Goal: Task Accomplishment & Management: Complete application form

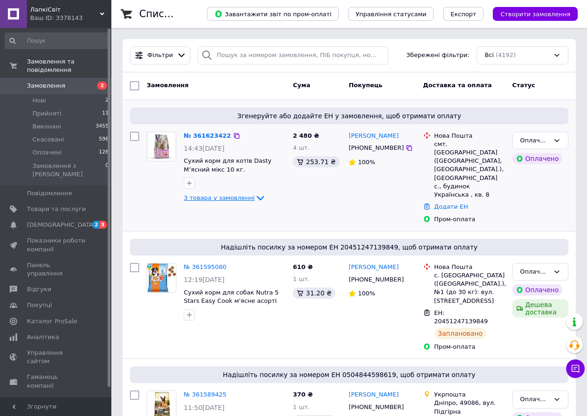
click at [255, 197] on icon at bounding box center [260, 198] width 11 height 11
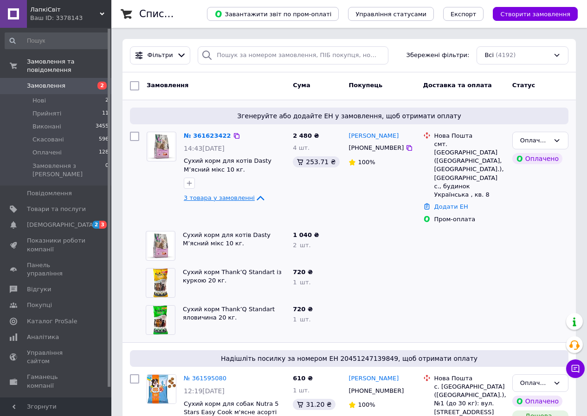
click at [255, 197] on icon at bounding box center [260, 198] width 11 height 11
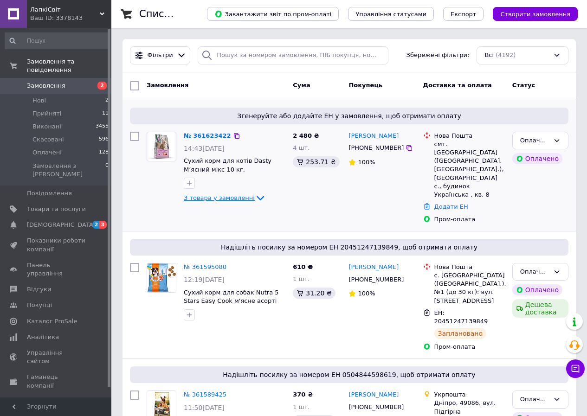
click at [195, 199] on span "3 товара у замовленні" at bounding box center [219, 198] width 71 height 7
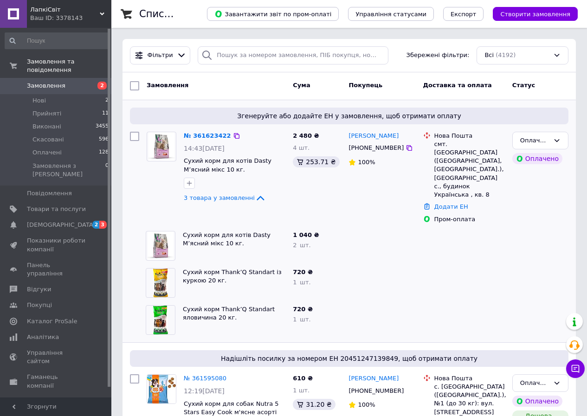
click at [440, 170] on div "смт. Томаківка (Дніпропетровська обл., Нікопольський р-н.), Крутеньке с., будин…" at bounding box center [470, 169] width 71 height 59
copy div "Крутеньке"
click at [453, 143] on div "смт. Томаківка (Дніпропетровська обл., Нікопольський р-н.), Крутеньке с., будин…" at bounding box center [470, 169] width 71 height 59
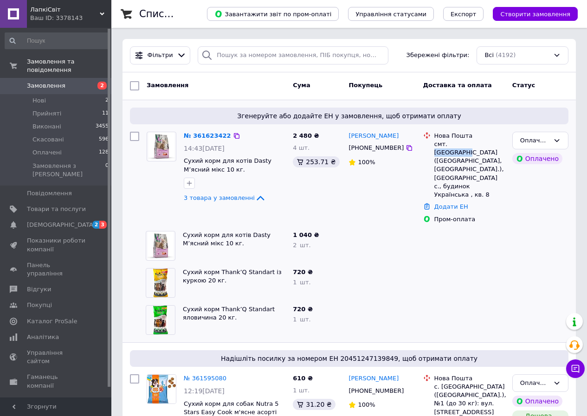
copy div "Томаківка"
click at [453, 169] on div "смт. Томаківка (Дніпропетровська обл., Нікопольський р-н.), Крутеньке с., будин…" at bounding box center [470, 169] width 71 height 59
copy div "Крутеньке"
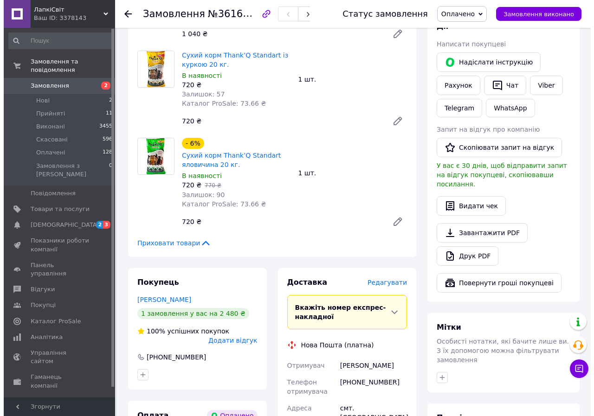
scroll to position [371, 0]
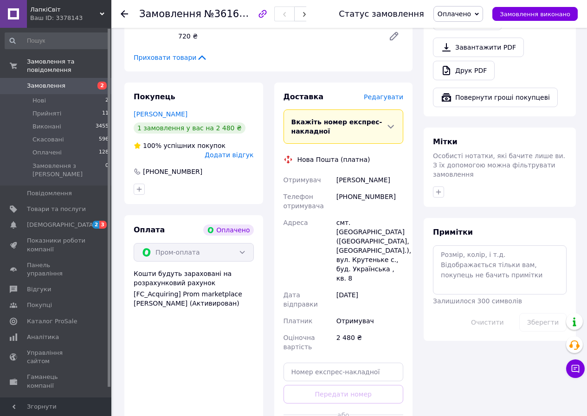
click at [377, 98] on span "Редагувати" at bounding box center [383, 96] width 39 height 7
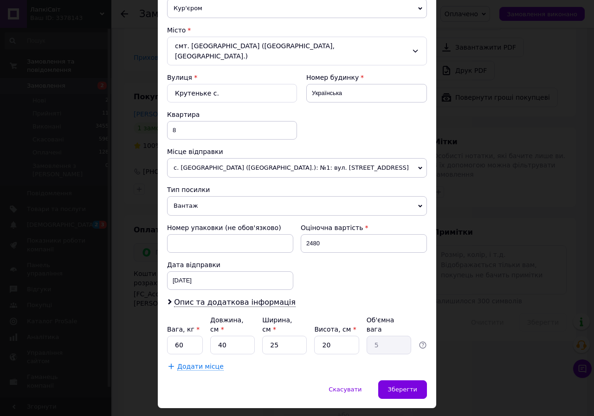
scroll to position [237, 0]
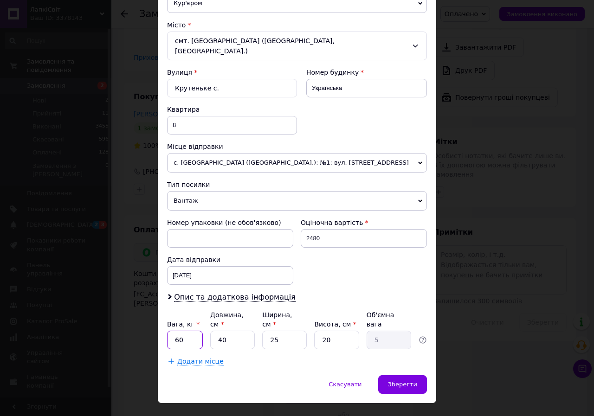
click at [194, 331] on input "60" at bounding box center [185, 340] width 36 height 19
type input "30"
click at [198, 358] on span "Додати місце" at bounding box center [200, 362] width 46 height 8
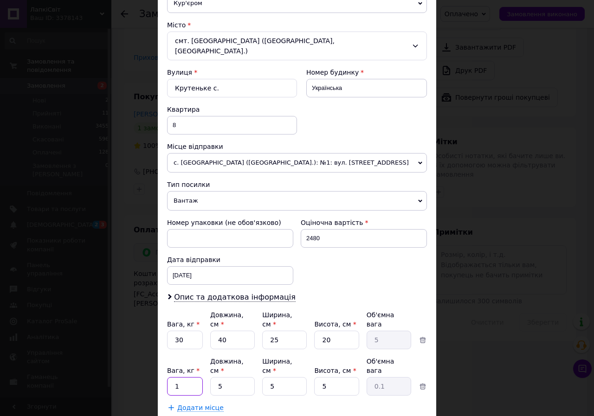
click at [187, 377] on input "1" at bounding box center [185, 386] width 36 height 19
type input "30"
click at [231, 377] on input "5" at bounding box center [232, 386] width 45 height 19
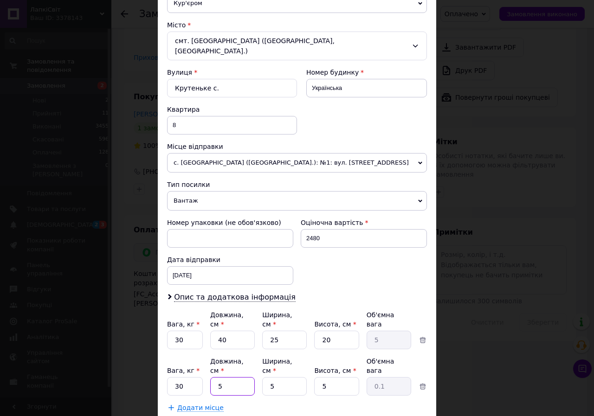
type input "55"
type input "0.34"
type input "55"
click at [289, 377] on input "5" at bounding box center [284, 386] width 45 height 19
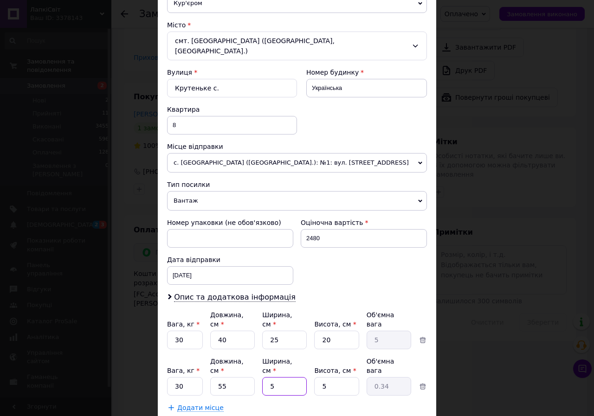
click at [289, 377] on input "5" at bounding box center [284, 386] width 45 height 19
type input "3"
type input "0.21"
type input "33"
type input "2.27"
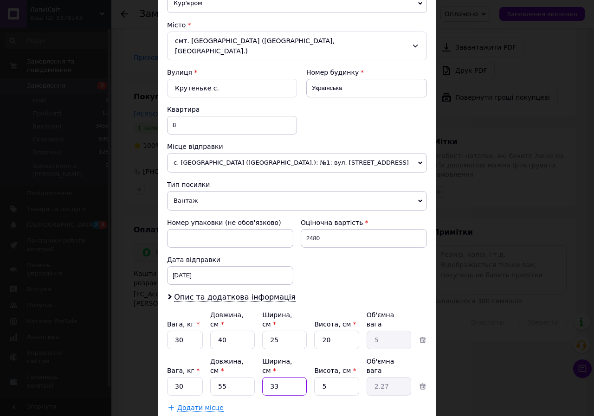
type input "33"
click at [336, 377] on input "5" at bounding box center [336, 386] width 45 height 19
type input "2"
type input "0.91"
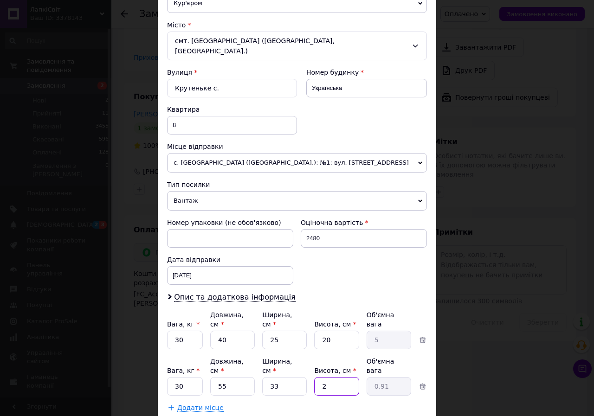
type input "20"
type input "9.07"
type input "20"
click at [225, 331] on input "40" at bounding box center [232, 340] width 45 height 19
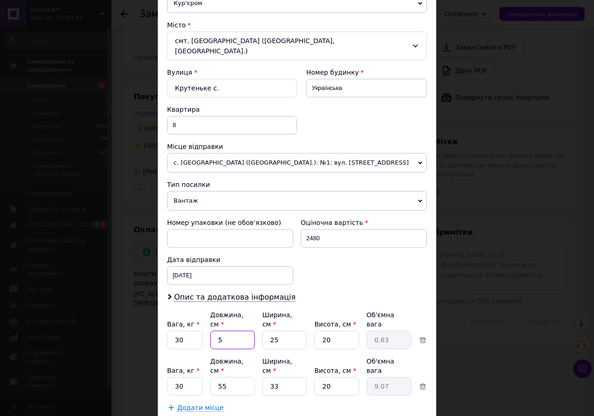
type input "5"
type input "0.63"
type input "55"
type input "6.88"
type input "55"
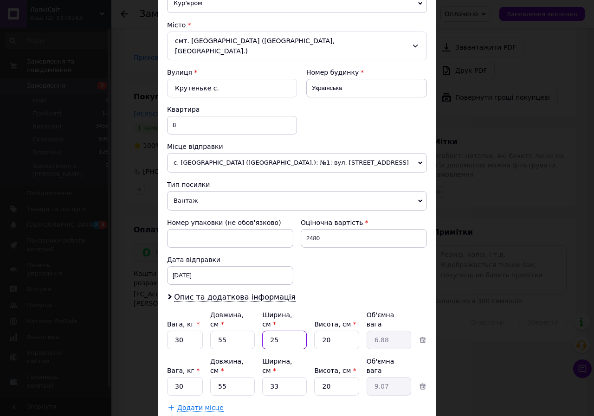
click at [279, 331] on input "25" at bounding box center [284, 340] width 45 height 19
type input "3"
type input "0.83"
type input "33"
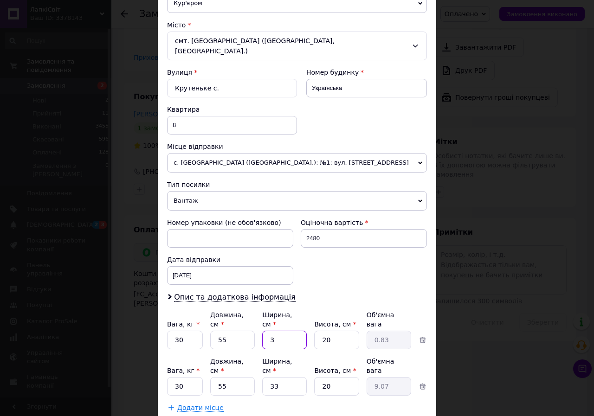
type input "9.07"
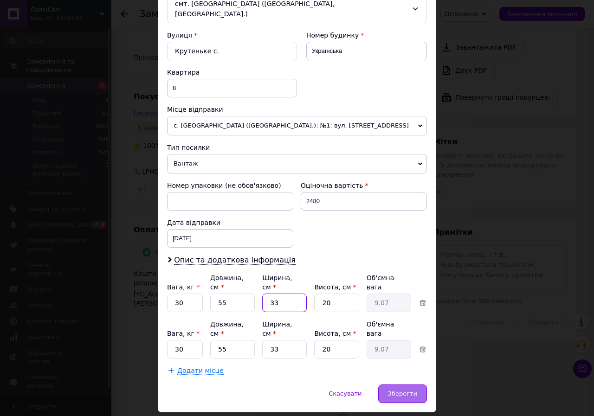
type input "33"
click at [406, 390] on span "Зберегти" at bounding box center [402, 393] width 29 height 7
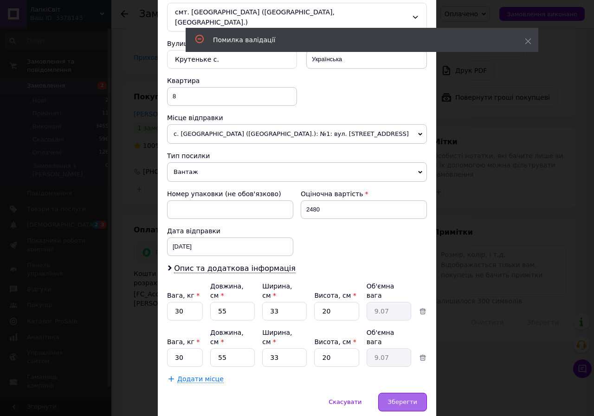
scroll to position [0, 0]
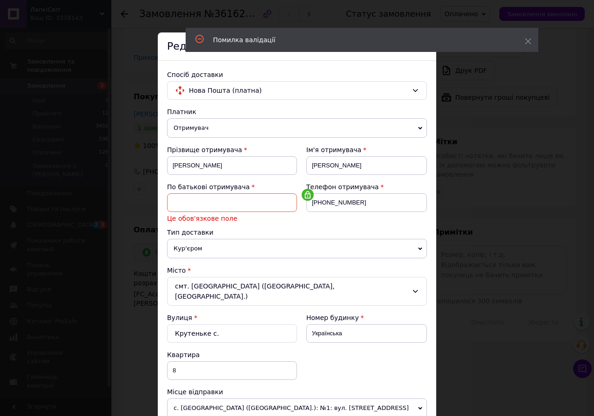
click at [245, 201] on input at bounding box center [232, 203] width 130 height 19
type input "Іванівна"
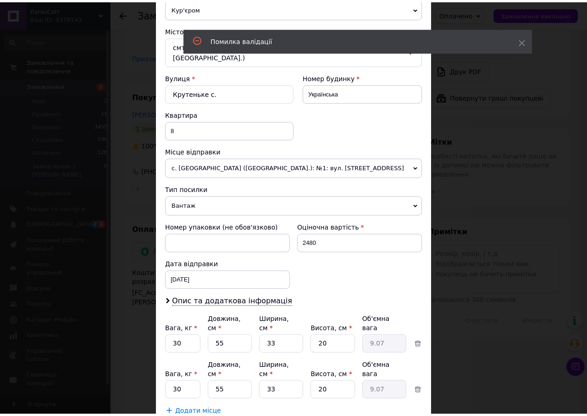
scroll to position [274, 0]
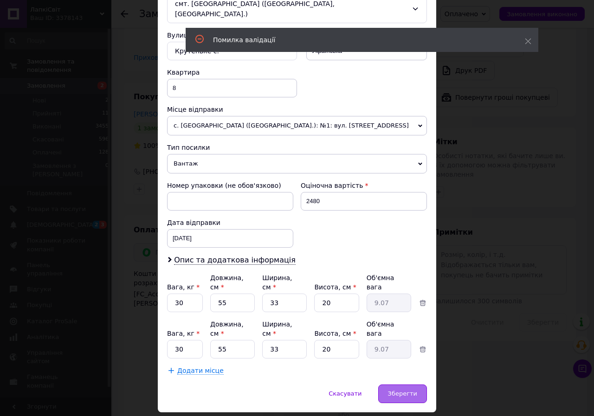
click at [392, 390] on span "Зберегти" at bounding box center [402, 393] width 29 height 7
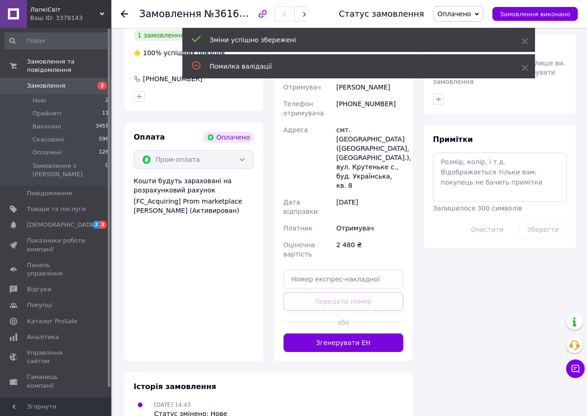
scroll to position [511, 0]
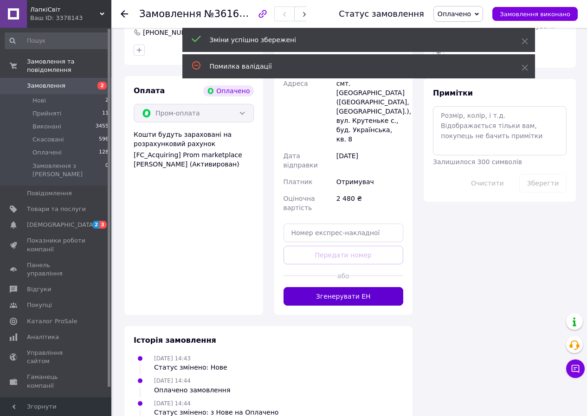
click at [370, 288] on button "Згенерувати ЕН" at bounding box center [344, 296] width 120 height 19
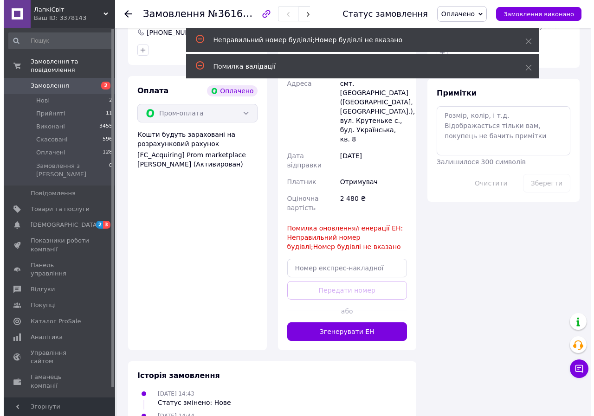
scroll to position [279, 0]
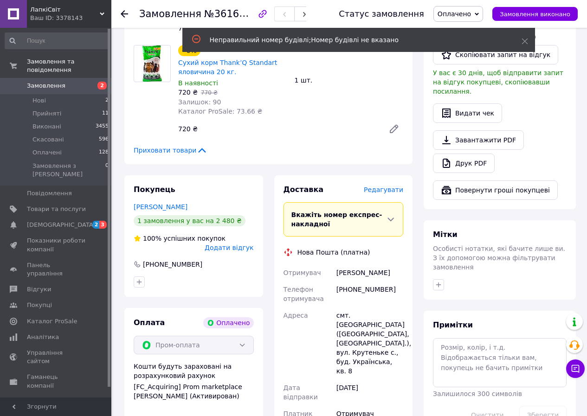
click at [390, 190] on span "Редагувати" at bounding box center [383, 189] width 39 height 7
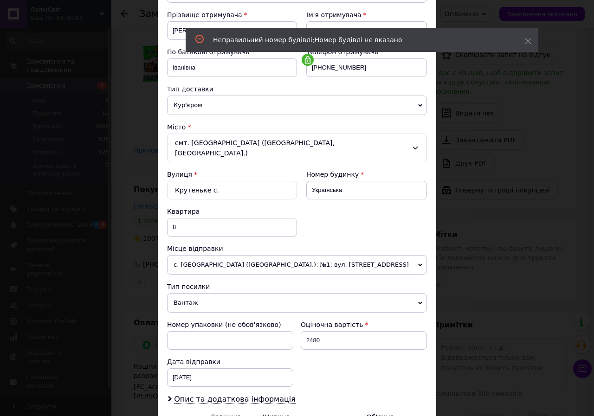
scroll to position [42, 0]
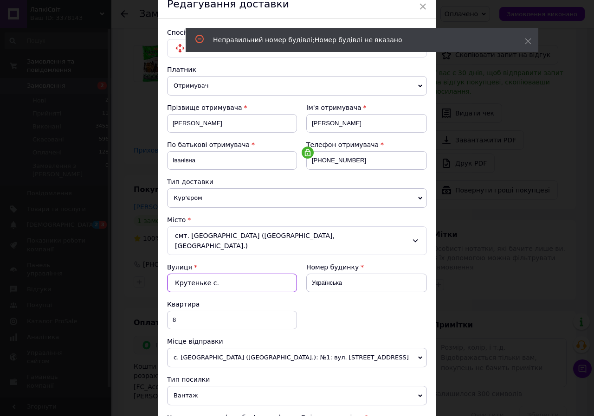
click at [233, 274] on input "Крутеньке с." at bounding box center [232, 283] width 130 height 19
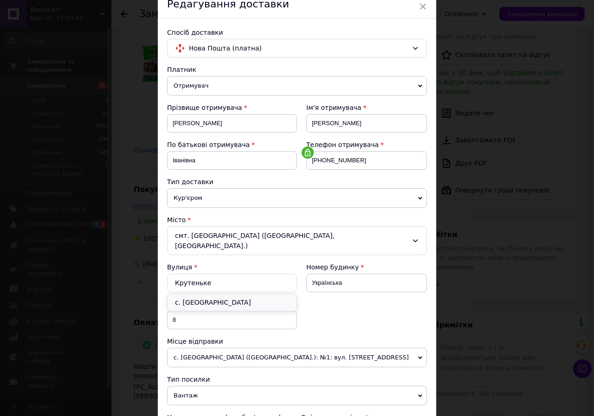
click at [195, 294] on div "с. Крутеньке" at bounding box center [232, 302] width 129 height 17
type input "с. Крутеньке"
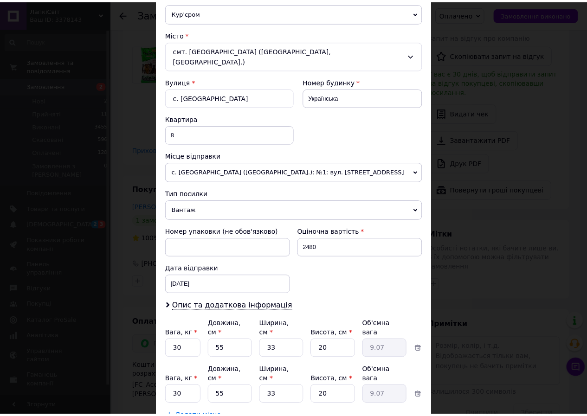
scroll to position [274, 0]
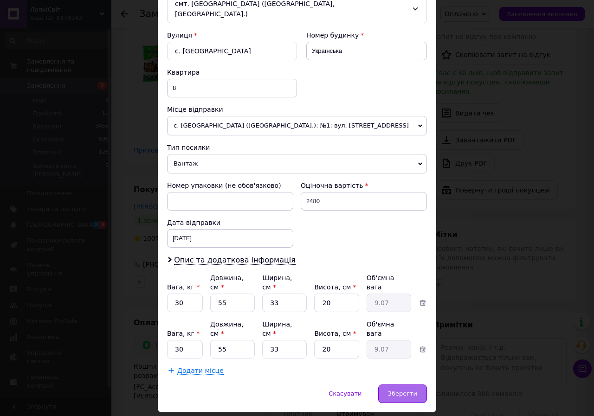
click at [403, 390] on span "Зберегти" at bounding box center [402, 393] width 29 height 7
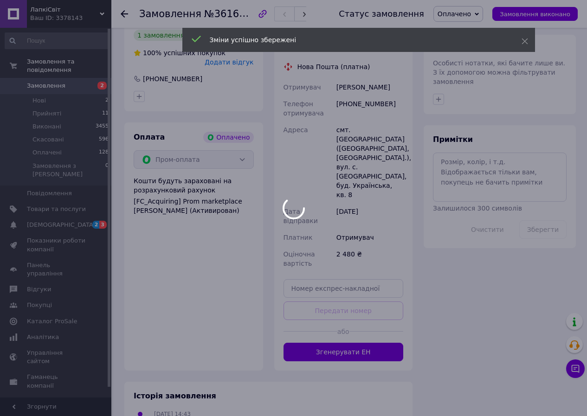
scroll to position [557, 0]
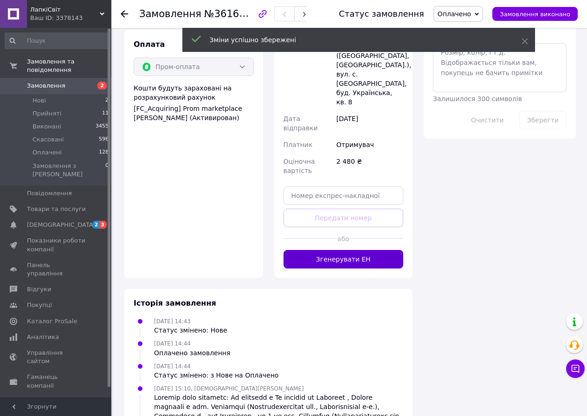
click at [374, 250] on button "Згенерувати ЕН" at bounding box center [344, 259] width 120 height 19
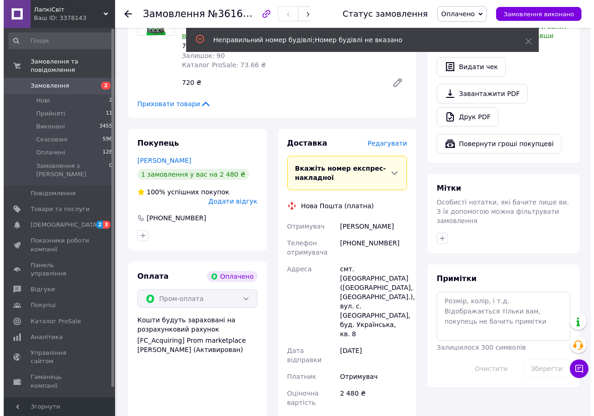
scroll to position [279, 0]
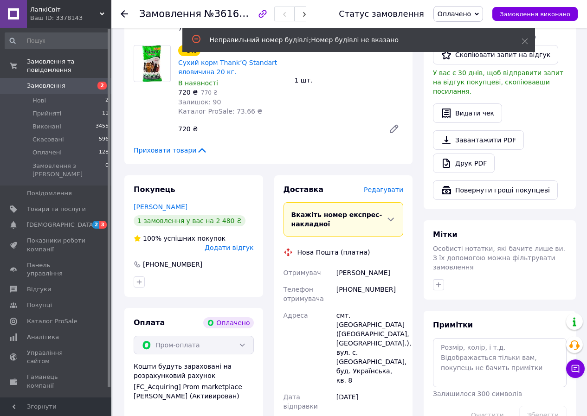
click at [383, 188] on span "Редагувати" at bounding box center [383, 189] width 39 height 7
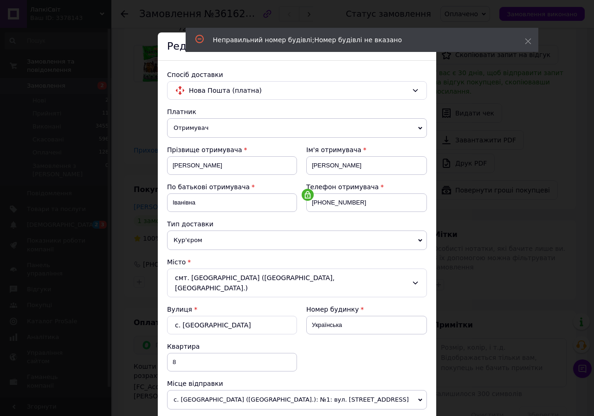
scroll to position [93, 0]
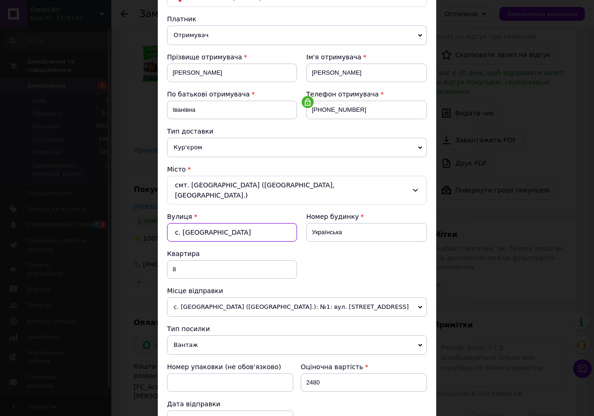
click at [216, 223] on input "с. Крутеньке" at bounding box center [232, 232] width 130 height 19
click at [244, 187] on div "смт. Томаківка (Дніпропетровська обл., Нікопольський р-н.)" at bounding box center [297, 190] width 260 height 29
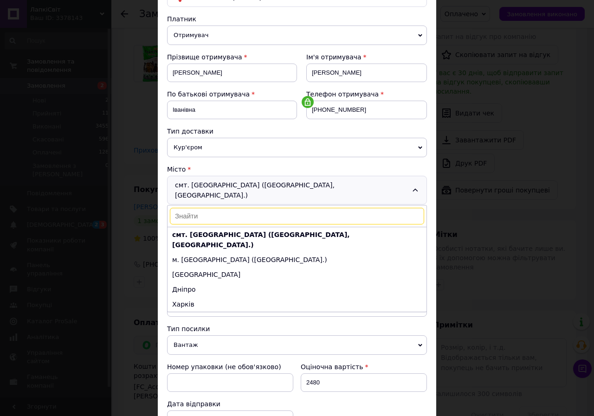
click at [240, 211] on input at bounding box center [297, 216] width 254 height 17
type input "с. Крутеньке"
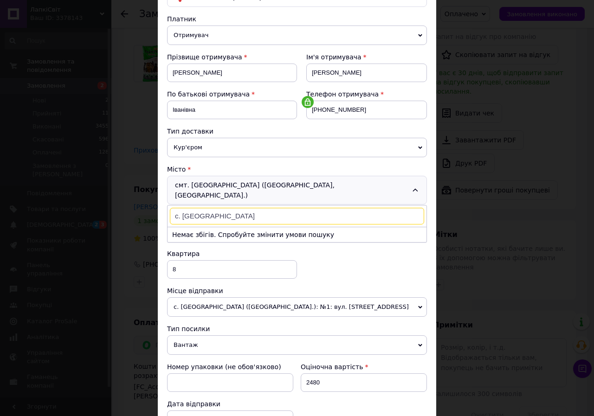
click at [248, 210] on input "с. Крутеньке" at bounding box center [297, 216] width 254 height 17
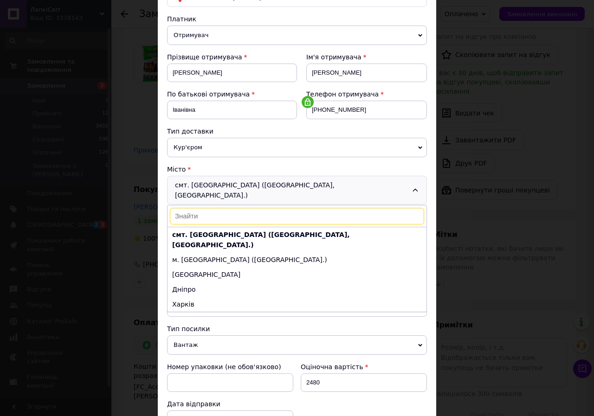
click at [426, 167] on div "Спосіб доставки Нова Пошта (платна) Платник Отримувач Відправник Прізвище отрим…" at bounding box center [297, 267] width 279 height 598
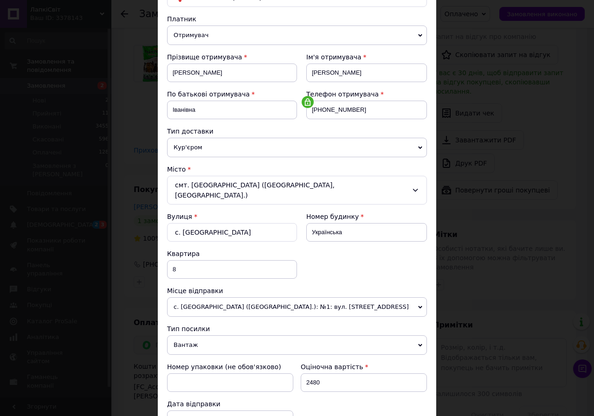
scroll to position [0, 0]
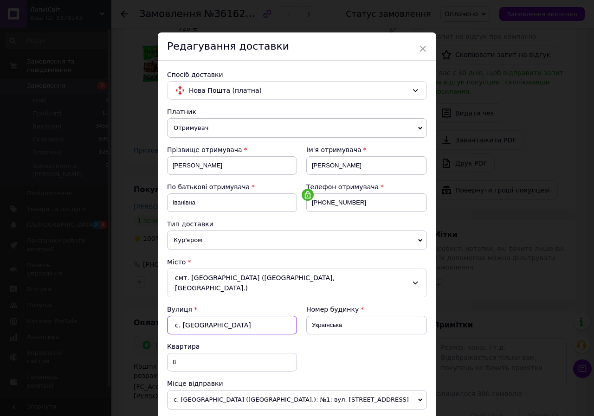
click at [223, 316] on input "с. Крутеньке" at bounding box center [232, 325] width 130 height 19
click at [182, 353] on input "8" at bounding box center [232, 362] width 130 height 19
click at [226, 319] on input "с. Крутеньке" at bounding box center [232, 325] width 130 height 19
click at [242, 316] on input "с. Крутеньке" at bounding box center [232, 325] width 130 height 19
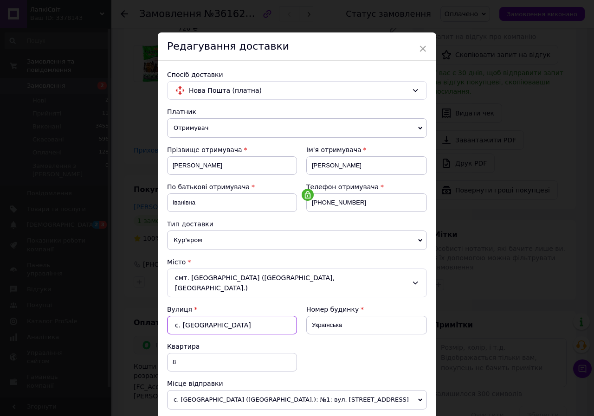
click at [242, 316] on input "с. Крутеньке" at bounding box center [232, 325] width 130 height 19
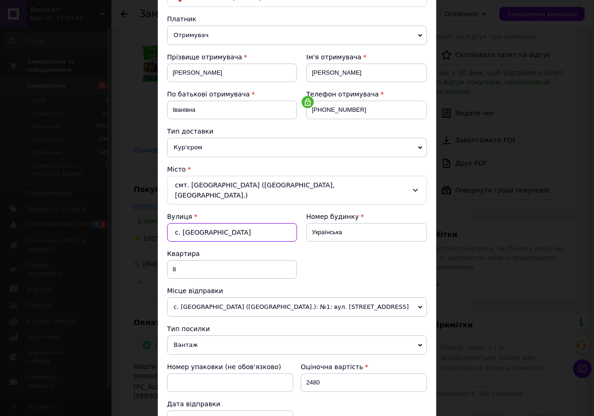
scroll to position [139, 0]
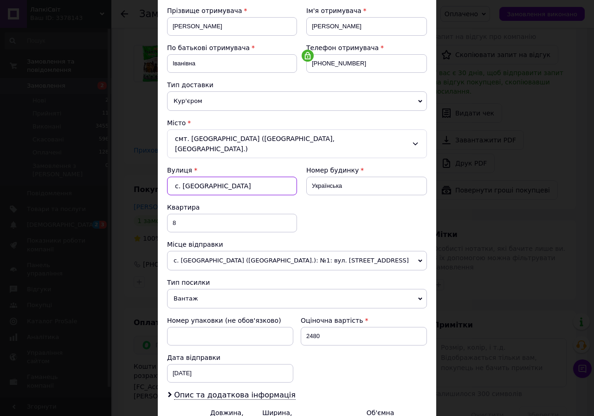
click at [262, 182] on input "с. Крутеньке" at bounding box center [232, 186] width 130 height 19
type input "с"
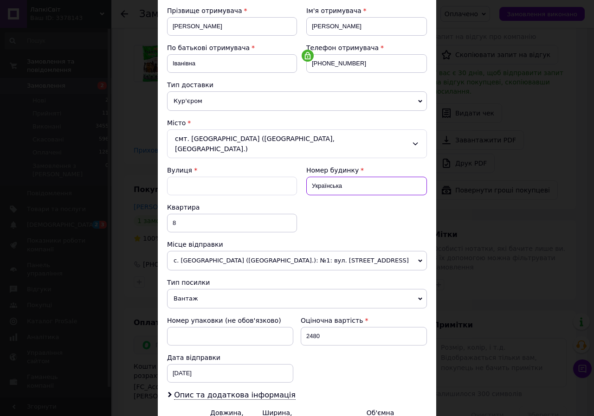
click at [344, 177] on input "Українська" at bounding box center [366, 186] width 121 height 19
click at [228, 181] on input "Вулиця" at bounding box center [232, 186] width 130 height 19
paste input "с. Крутеньке"
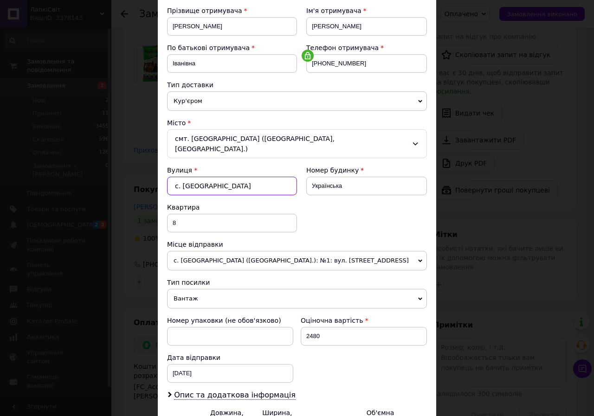
type input "с. Крутеньке"
click at [325, 177] on input "Українська" at bounding box center [366, 186] width 121 height 19
type input "8"
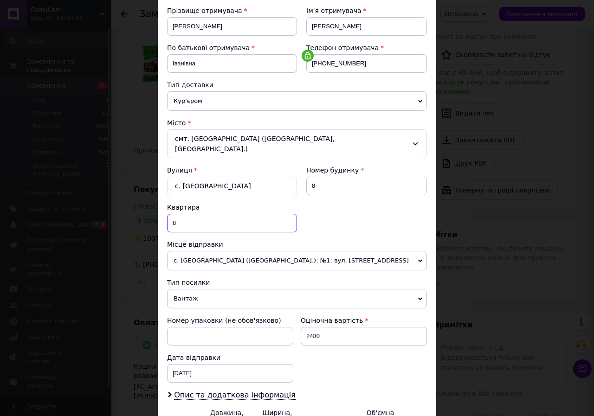
click at [204, 214] on input "8" at bounding box center [232, 223] width 130 height 19
click at [414, 212] on div "Вулиця * с. Крутеньке Номер будинку 8 Квартира" at bounding box center [297, 203] width 260 height 74
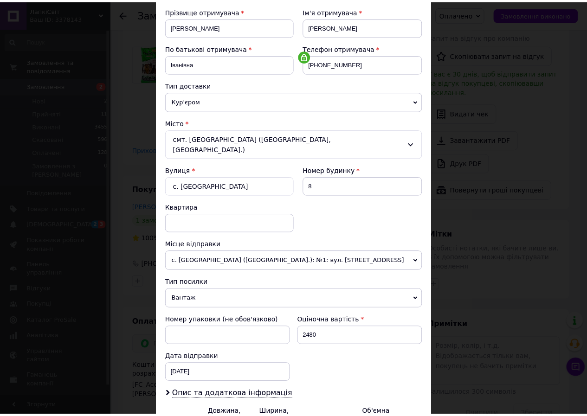
scroll to position [274, 0]
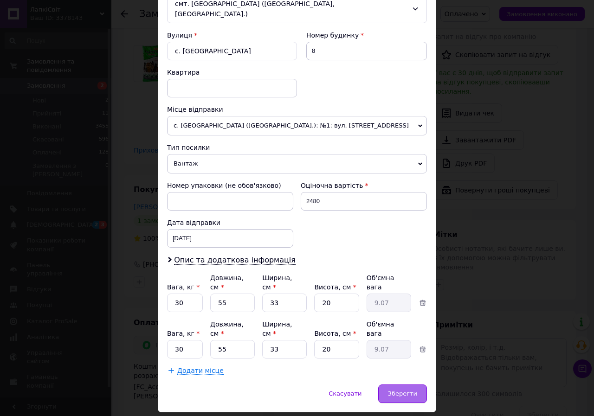
click at [400, 390] on span "Зберегти" at bounding box center [402, 393] width 29 height 7
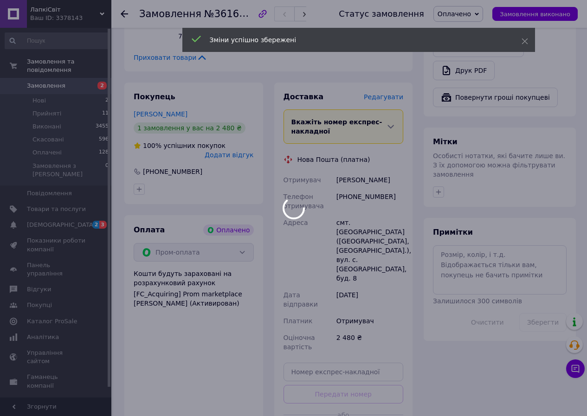
scroll to position [418, 0]
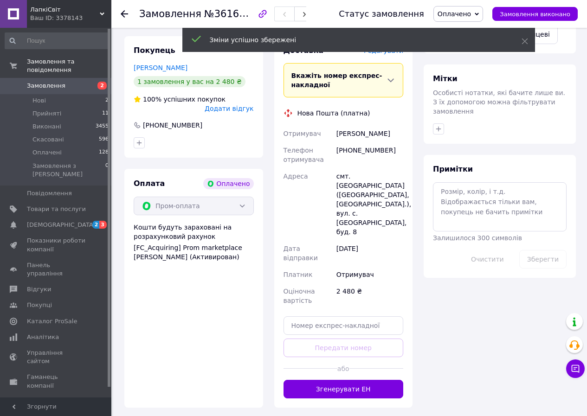
click at [382, 380] on button "Згенерувати ЕН" at bounding box center [344, 389] width 120 height 19
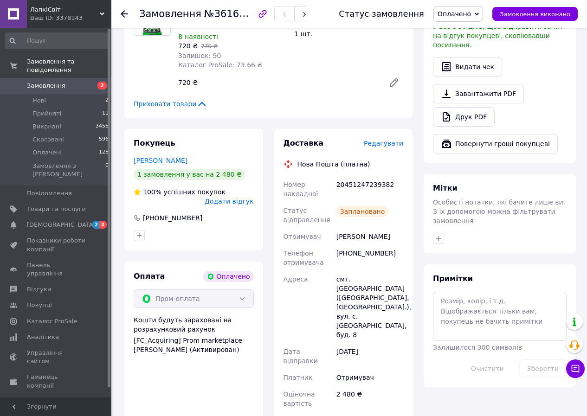
scroll to position [279, 0]
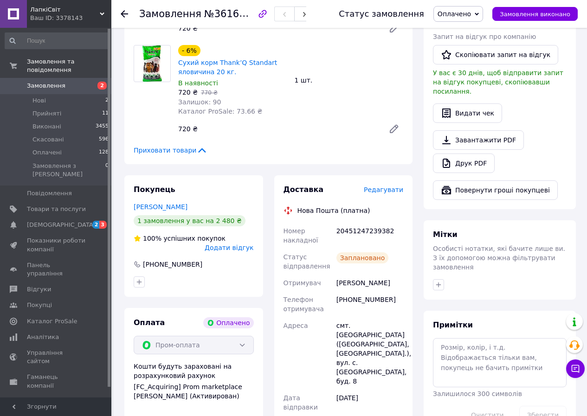
click at [355, 336] on div "смт. Томаківка (Дніпропетровська обл., Нікопольський р-н.), вул. с. Крутеньке, …" at bounding box center [370, 354] width 71 height 72
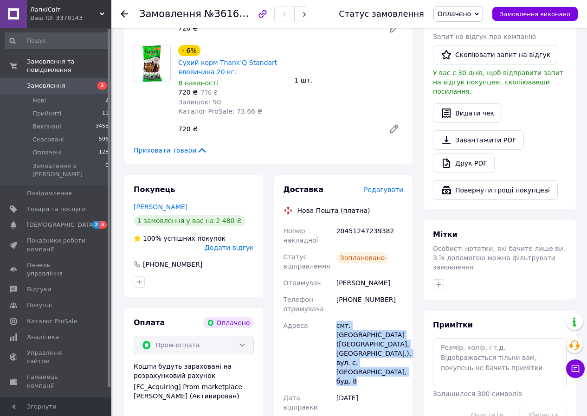
click at [355, 336] on div "смт. Томаківка (Дніпропетровська обл., Нікопольський р-н.), вул. с. Крутеньке, …" at bounding box center [370, 354] width 71 height 72
click at [354, 338] on div "смт. Томаківка (Дніпропетровська обл., Нікопольський р-н.), вул. с. Крутеньке, …" at bounding box center [370, 354] width 71 height 72
drag, startPoint x: 338, startPoint y: 333, endPoint x: 399, endPoint y: 353, distance: 63.9
click at [399, 353] on div "смт. Томаківка (Дніпропетровська обл., Нікопольський р-н.), вул. с. Крутеньке, …" at bounding box center [370, 354] width 71 height 72
copy div "мт. Томаківка (Дніпропетровська обл., Нікопольський"
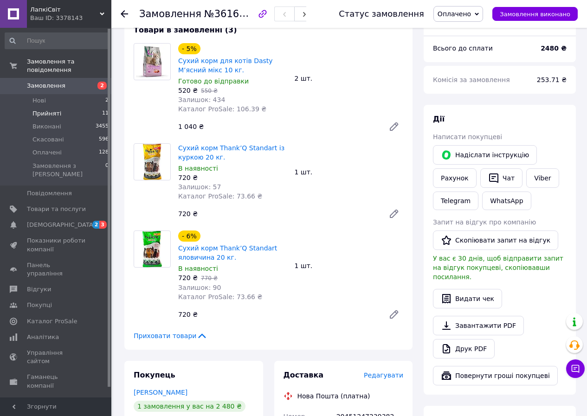
scroll to position [46, 0]
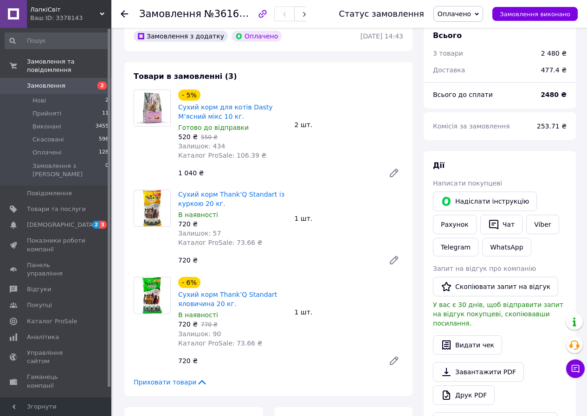
click at [54, 82] on span "Замовлення" at bounding box center [46, 86] width 39 height 8
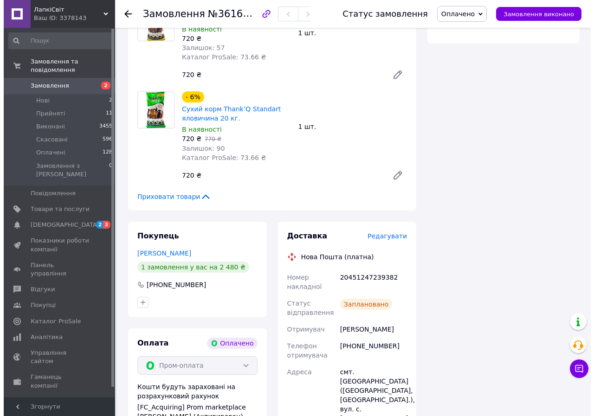
scroll to position [279, 0]
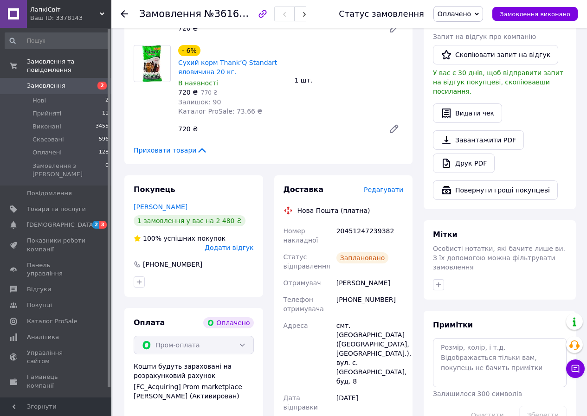
click at [392, 193] on span "Редагувати" at bounding box center [383, 189] width 39 height 7
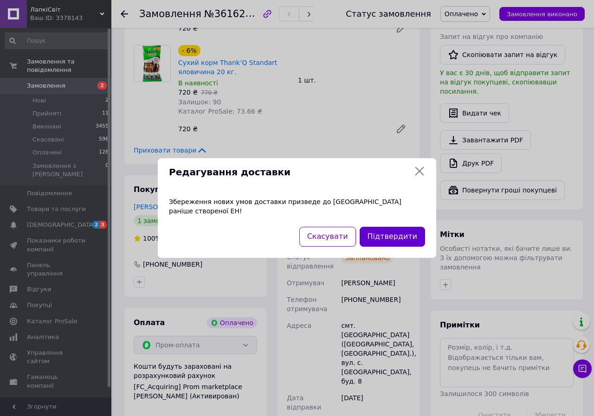
click at [386, 231] on button "Підтвердити" at bounding box center [392, 237] width 65 height 20
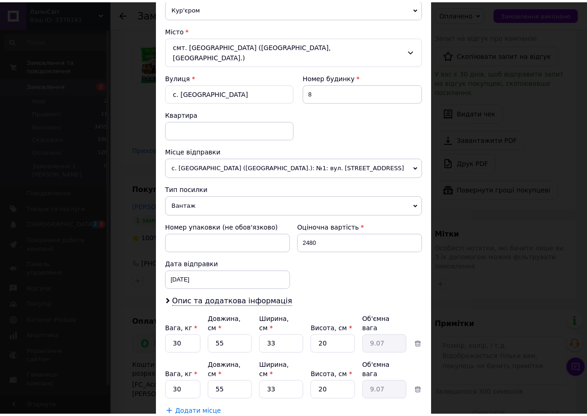
scroll to position [274, 0]
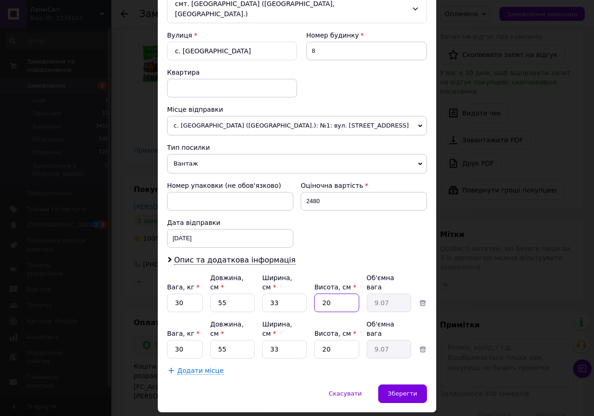
click at [330, 294] on input "20" at bounding box center [336, 303] width 45 height 19
type input "2"
type input "0.91"
type input "20"
type input "9.07"
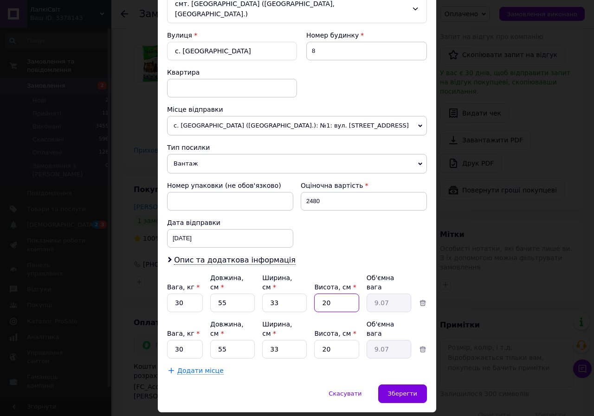
type input "2"
type input "0.91"
type input "21"
type input "9.53"
type input "21"
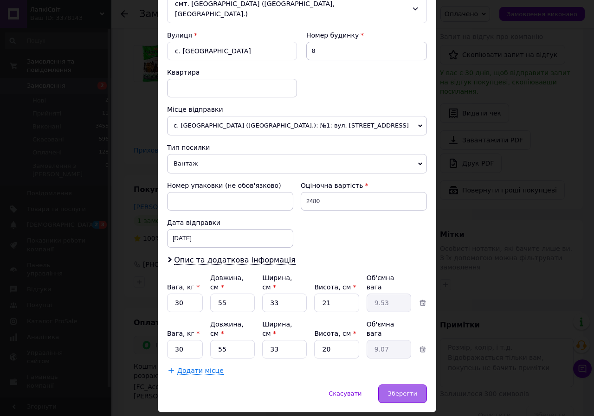
click at [398, 390] on span "Зберегти" at bounding box center [402, 393] width 29 height 7
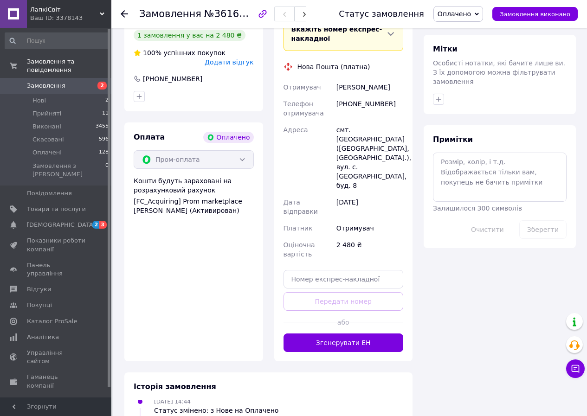
scroll to position [511, 0]
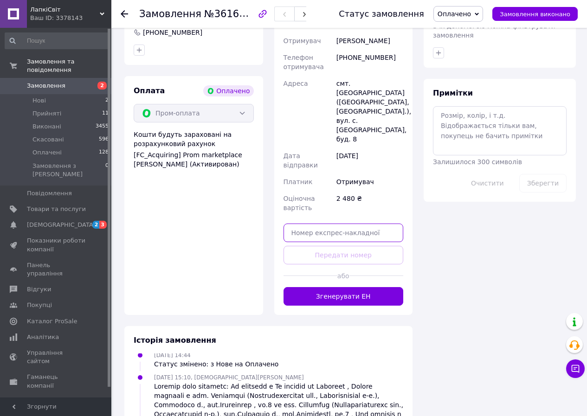
click at [354, 224] on input "text" at bounding box center [344, 233] width 120 height 19
paste input "20451247247199"
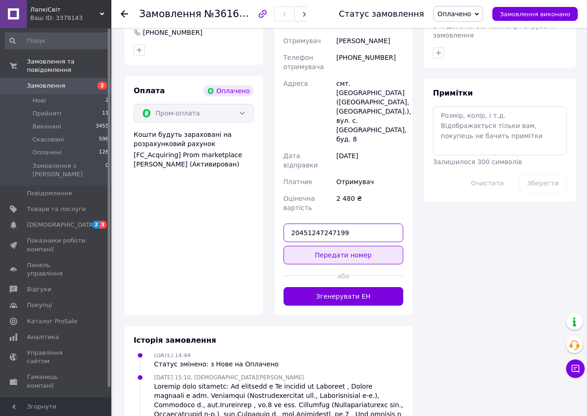
type input "20451247247199"
click at [369, 246] on button "Передати номер" at bounding box center [344, 255] width 120 height 19
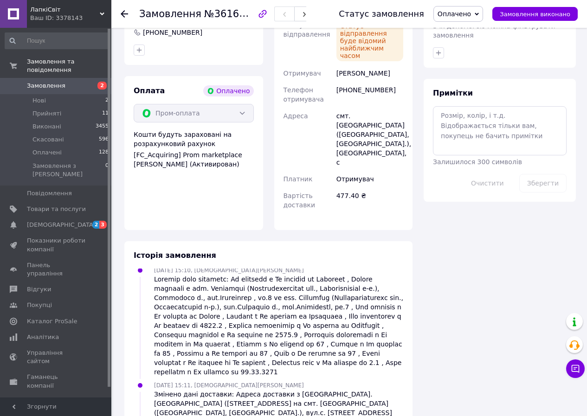
scroll to position [371, 0]
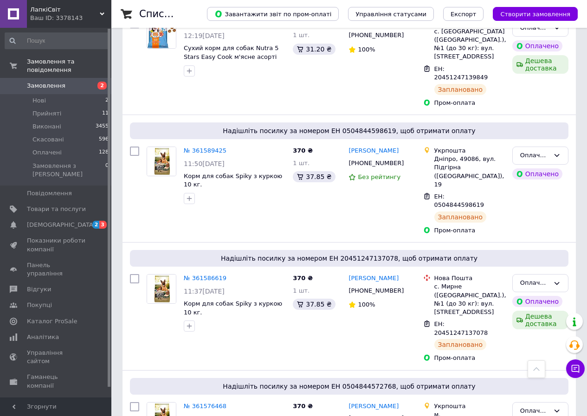
scroll to position [1554, 0]
